Goal: Information Seeking & Learning: Learn about a topic

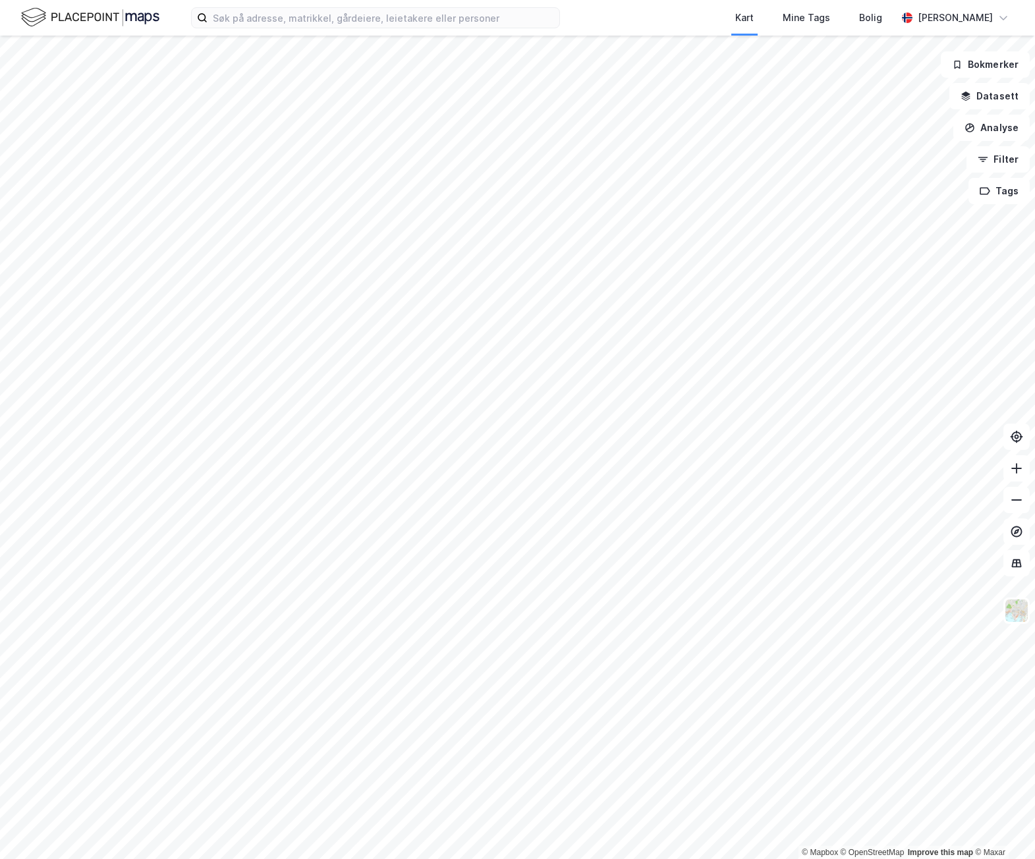
click at [59, 18] on img at bounding box center [90, 17] width 138 height 23
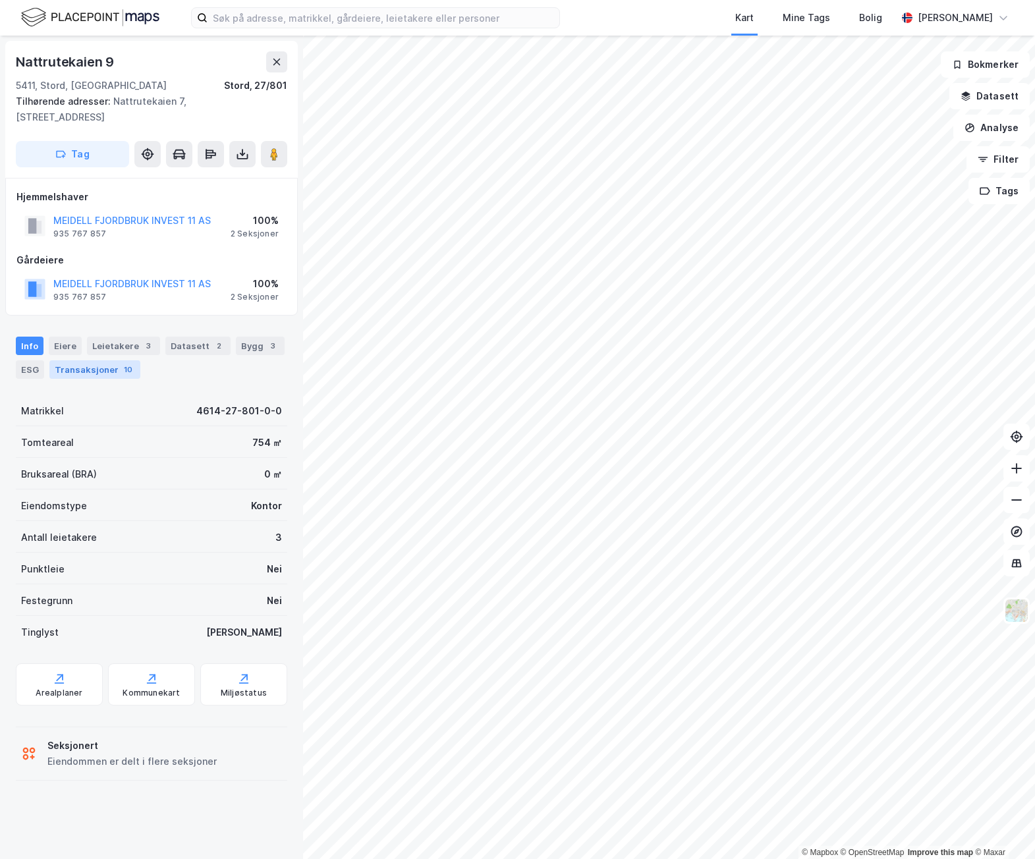
click at [101, 360] on div "Transaksjoner 10" at bounding box center [94, 369] width 91 height 18
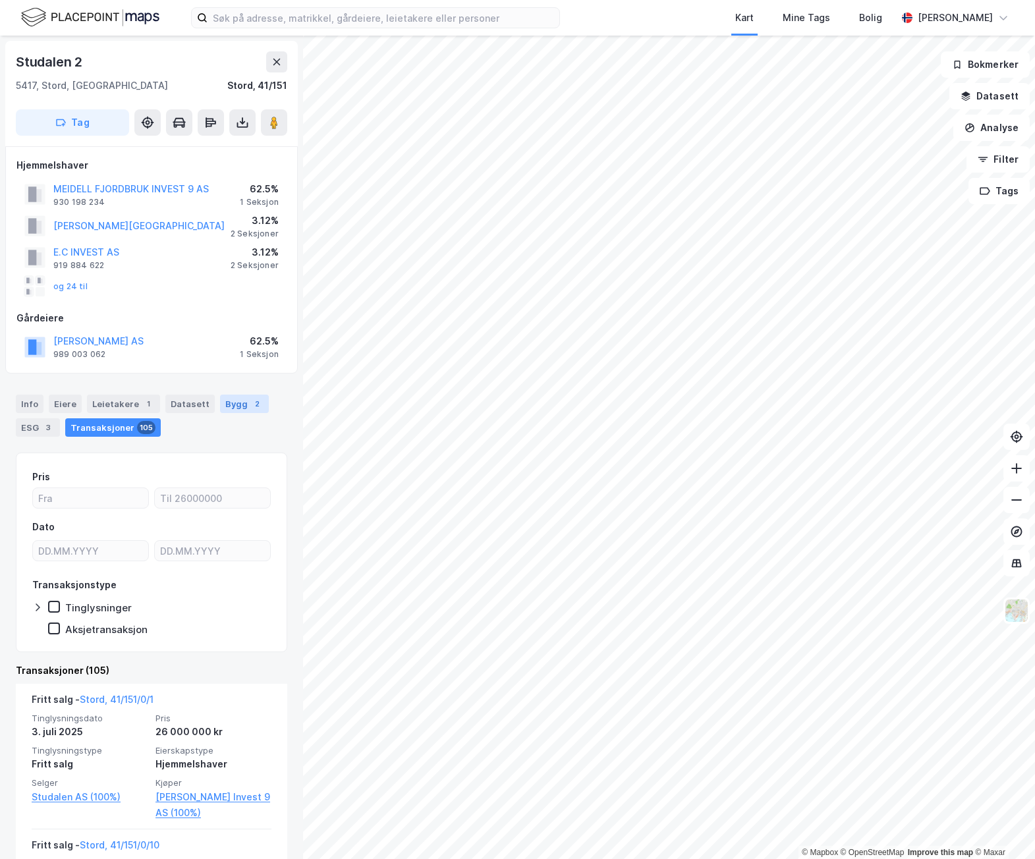
click at [239, 405] on div "Bygg 2" at bounding box center [244, 404] width 49 height 18
